Goal: Check status: Check status

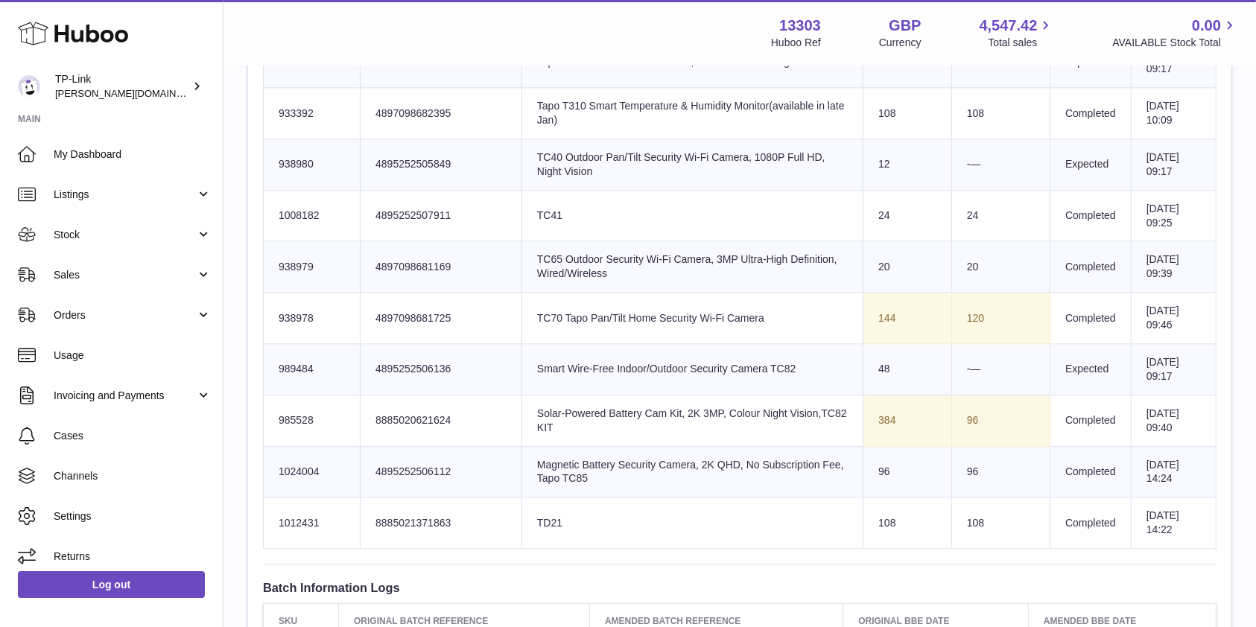
scroll to position [2781, 0]
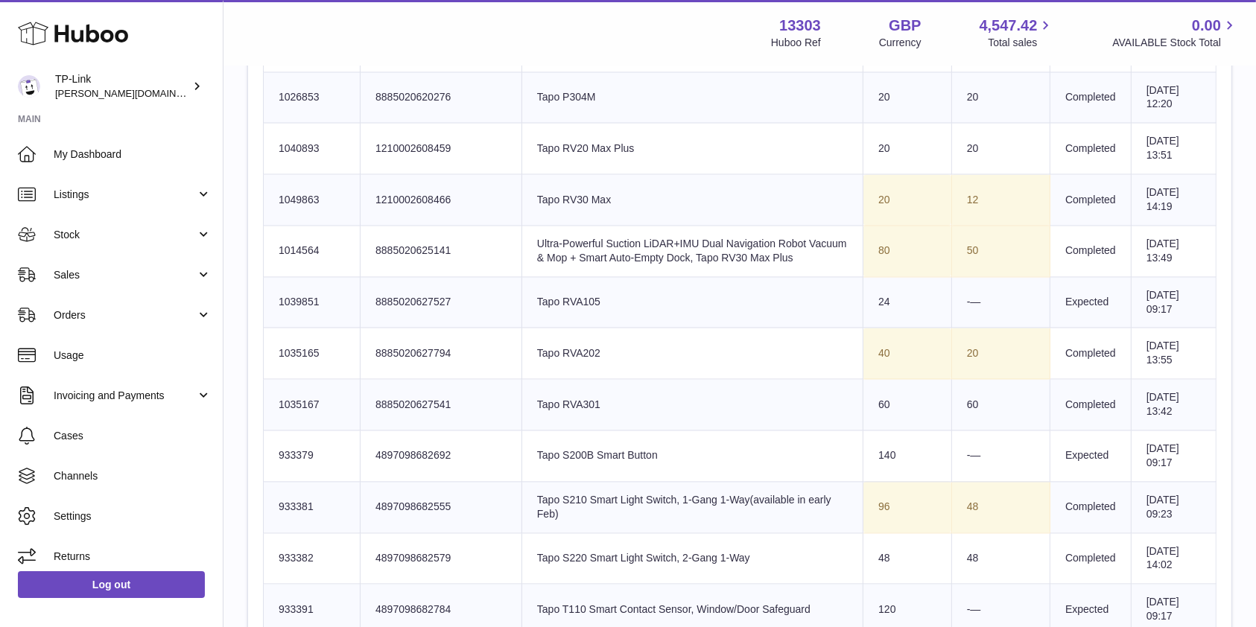
drag, startPoint x: 461, startPoint y: 30, endPoint x: 18, endPoint y: 49, distance: 443.7
click at [460, 31] on div "Menu Huboo 13303 Huboo Ref GBP Currency 4,547.42 Total sales 0.00 AVAILABLE Sto…" at bounding box center [739, 33] width 997 height 34
click at [571, 41] on div "Menu Huboo 13303 Huboo Ref GBP Currency 4,547.42 Total sales 0.00 AVAILABLE Sto…" at bounding box center [739, 33] width 997 height 34
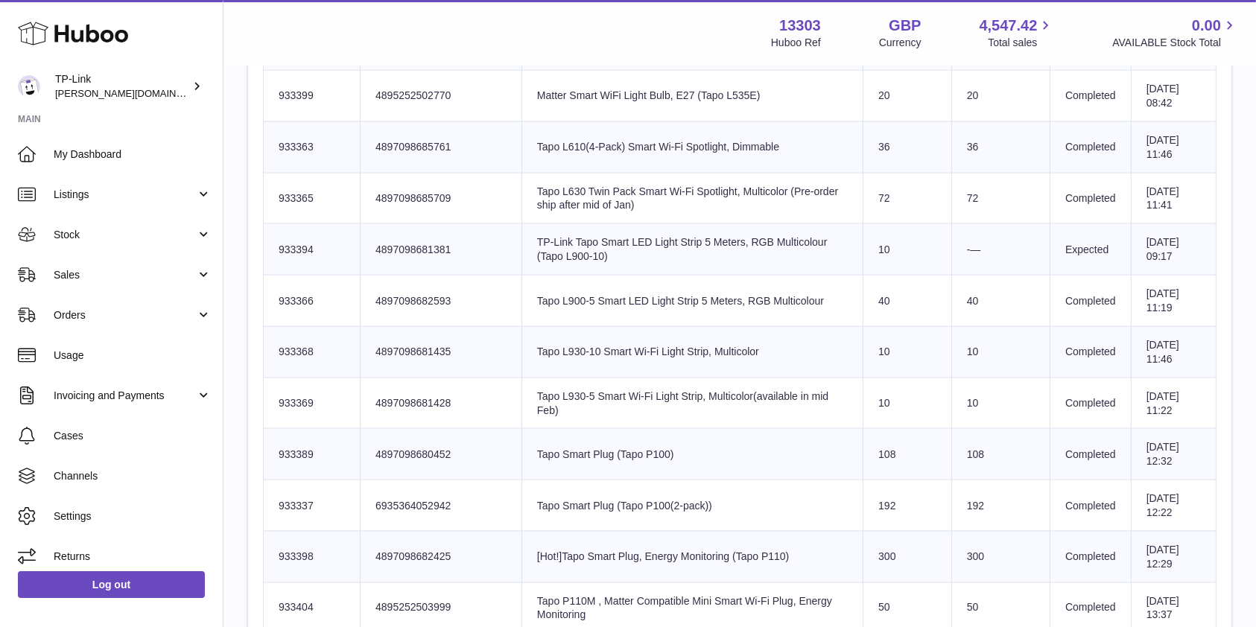
scroll to position [1887, 0]
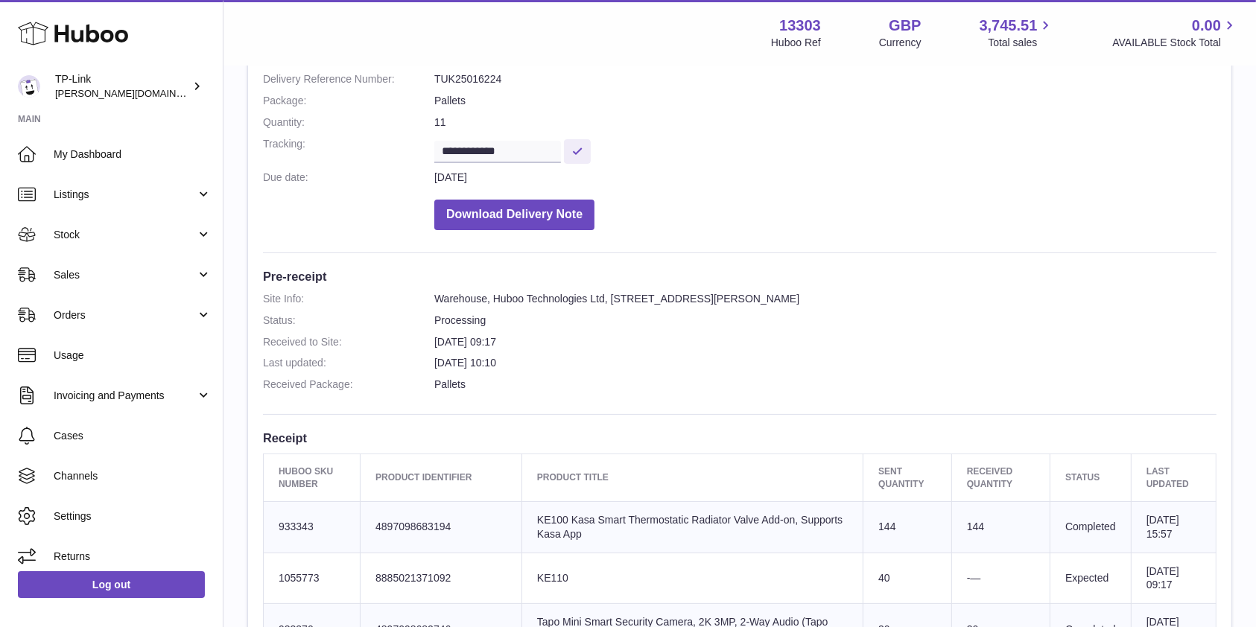
scroll to position [198, 0]
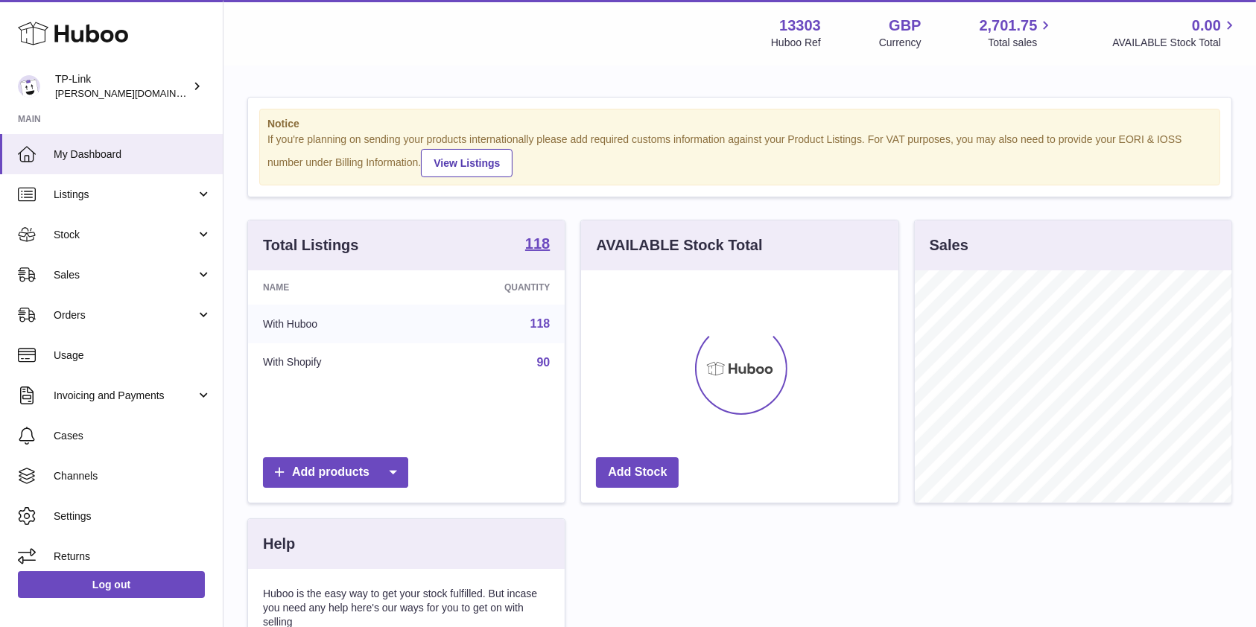
scroll to position [232, 317]
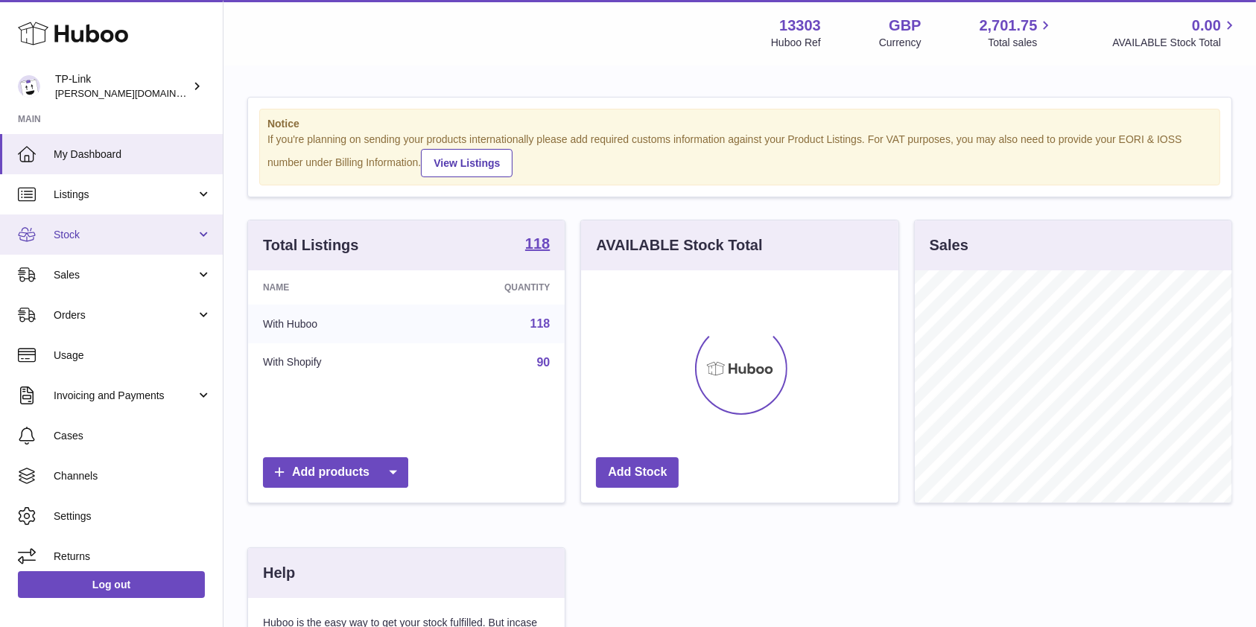
click at [100, 232] on span "Stock" at bounding box center [125, 235] width 142 height 14
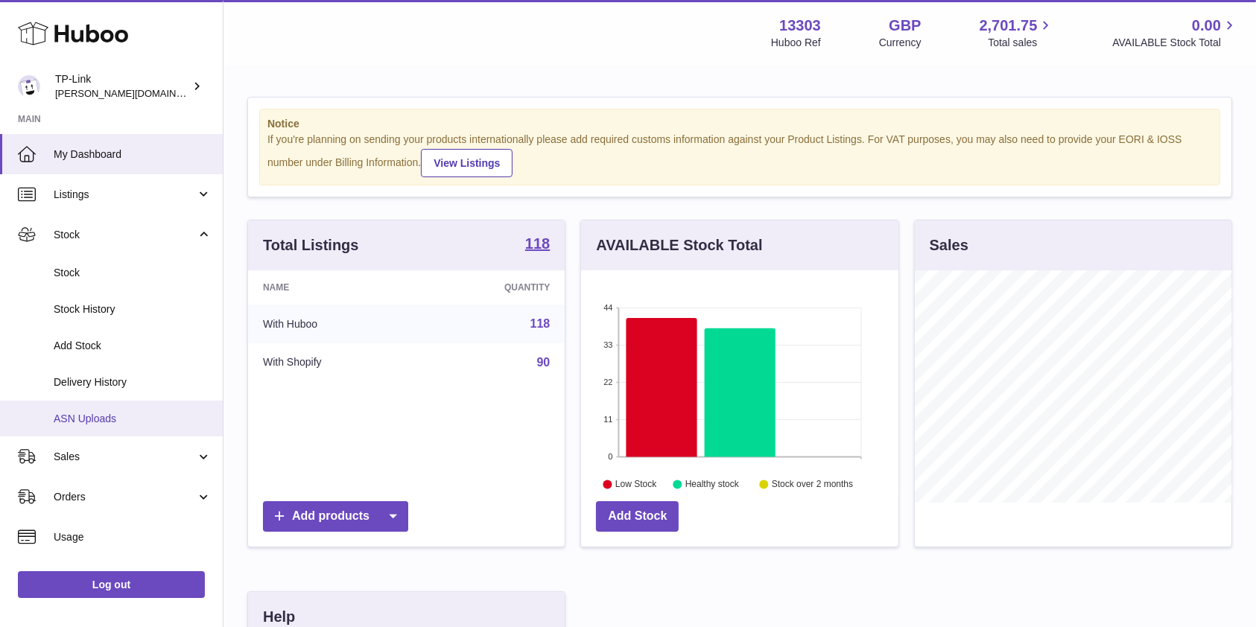
click at [126, 410] on link "ASN Uploads" at bounding box center [111, 419] width 223 height 37
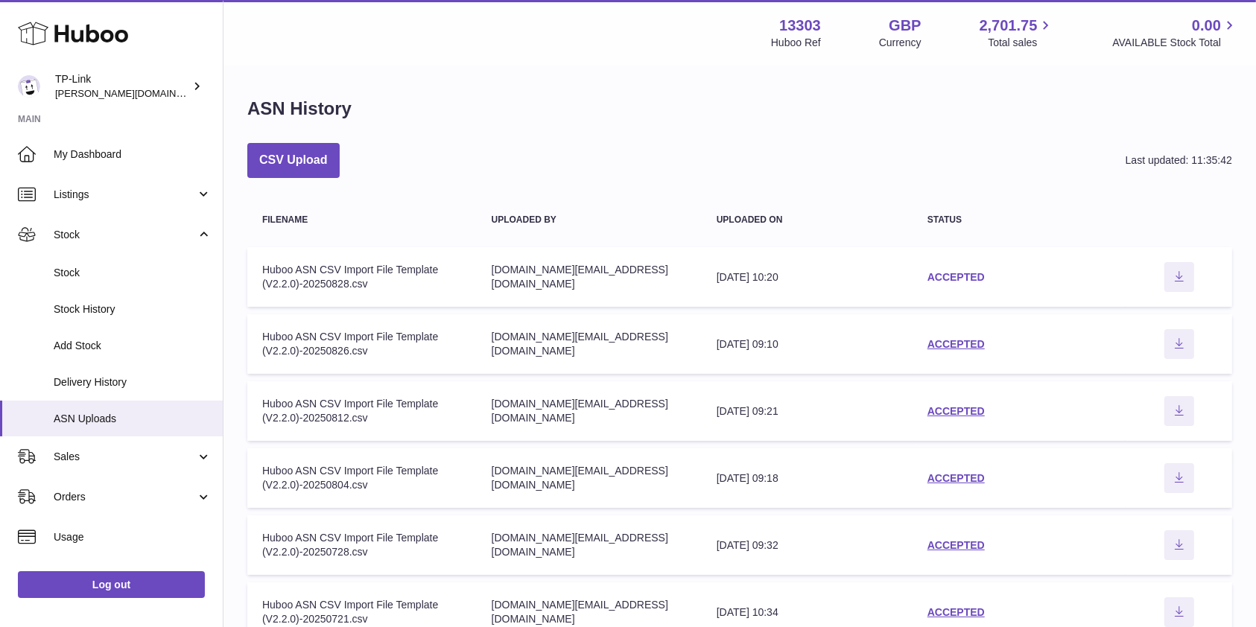
click at [955, 274] on link "ACCEPTED" at bounding box center [956, 277] width 57 height 12
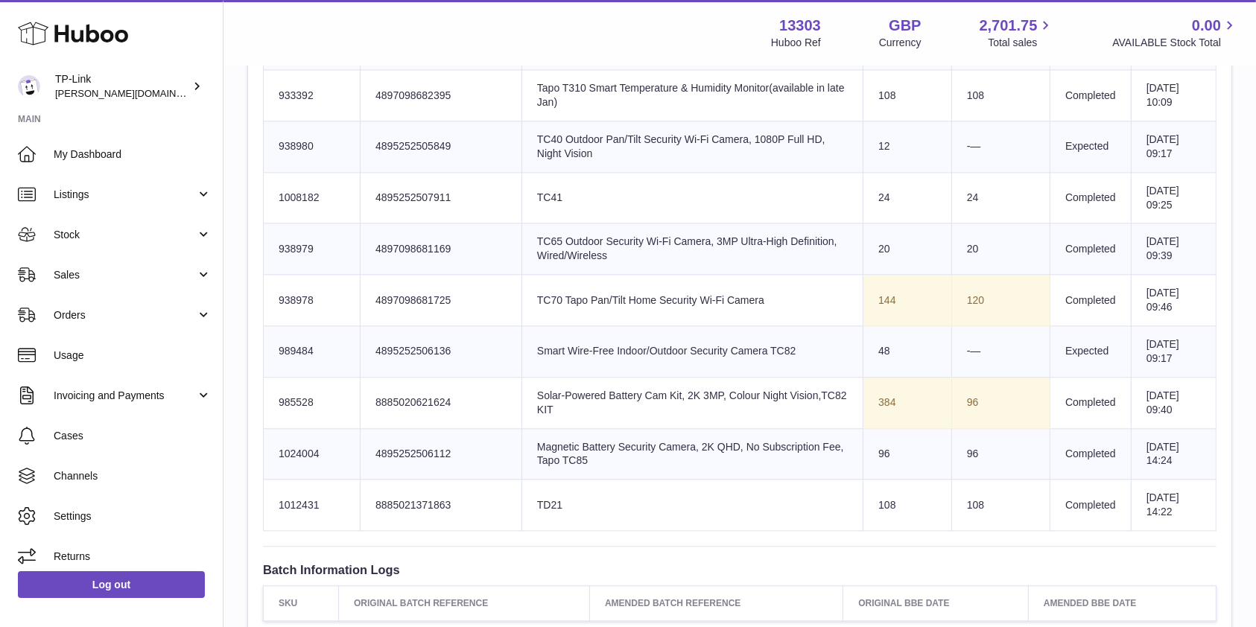
scroll to position [3377, 0]
